Goal: Task Accomplishment & Management: Manage account settings

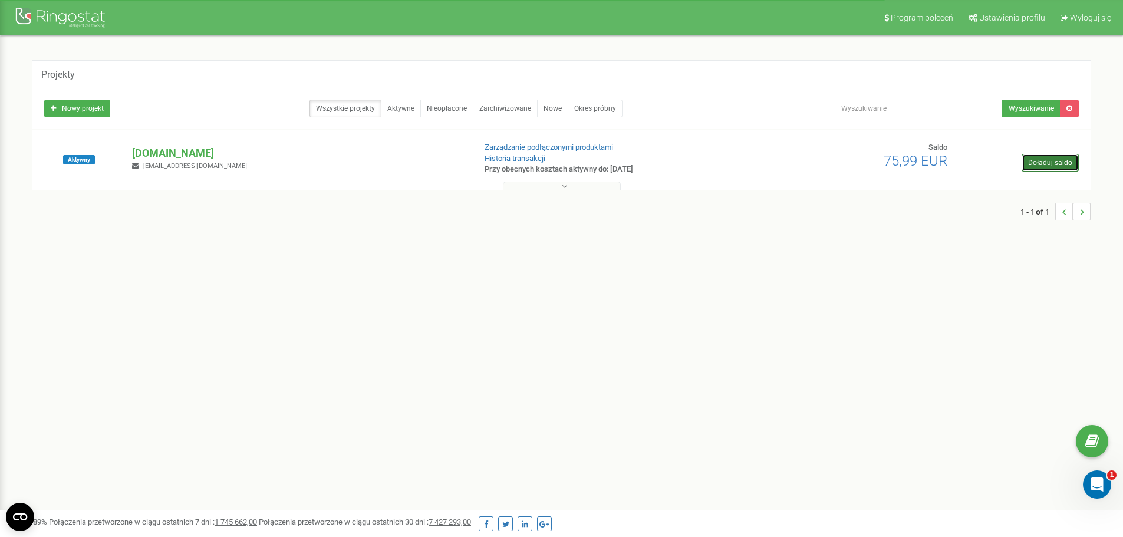
click at [1056, 160] on link "Doładuj saldo" at bounding box center [1050, 163] width 57 height 18
